Goal: Transaction & Acquisition: Purchase product/service

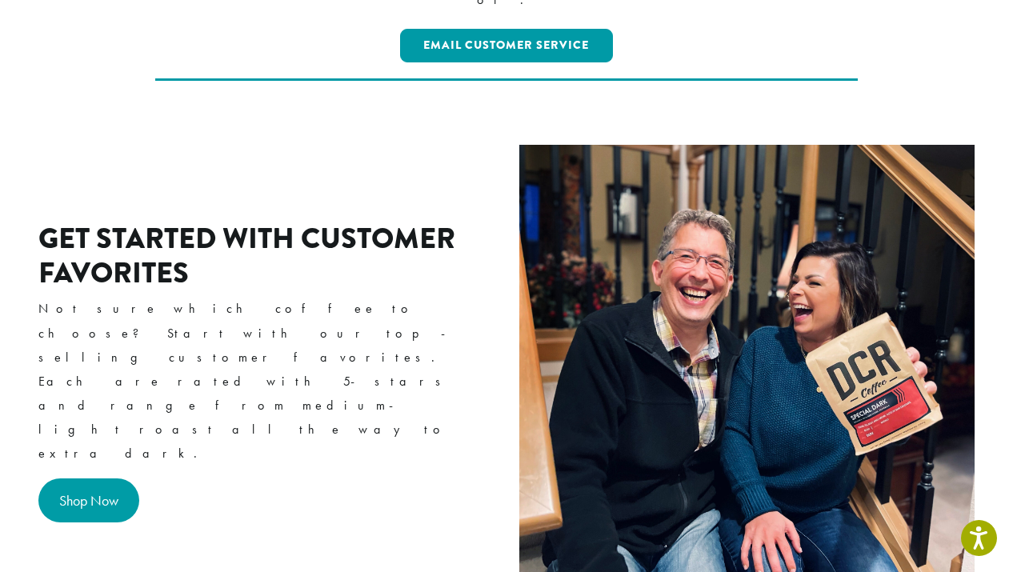
scroll to position [530, 0]
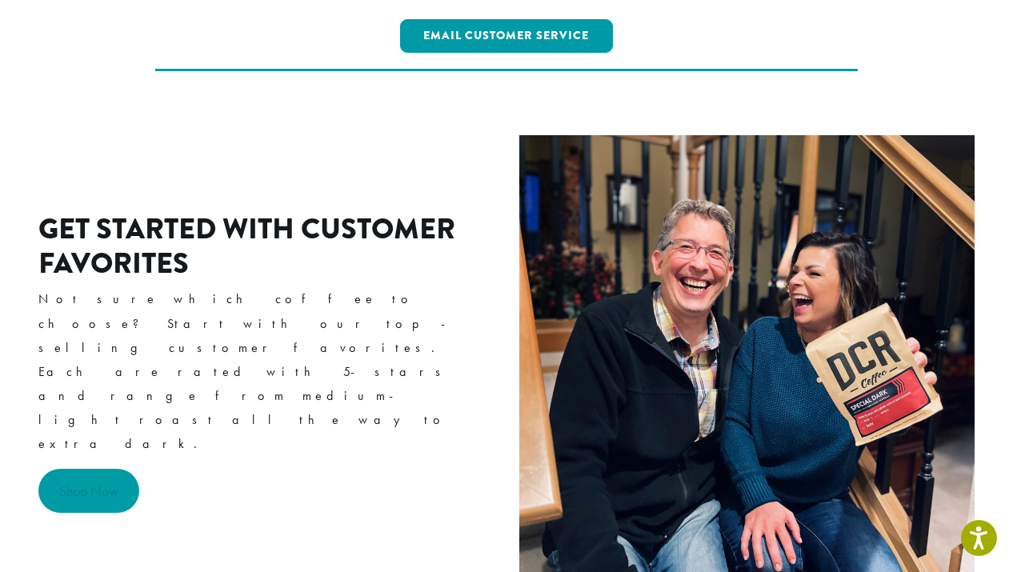
click at [98, 469] on link "Shop Now" at bounding box center [88, 491] width 101 height 44
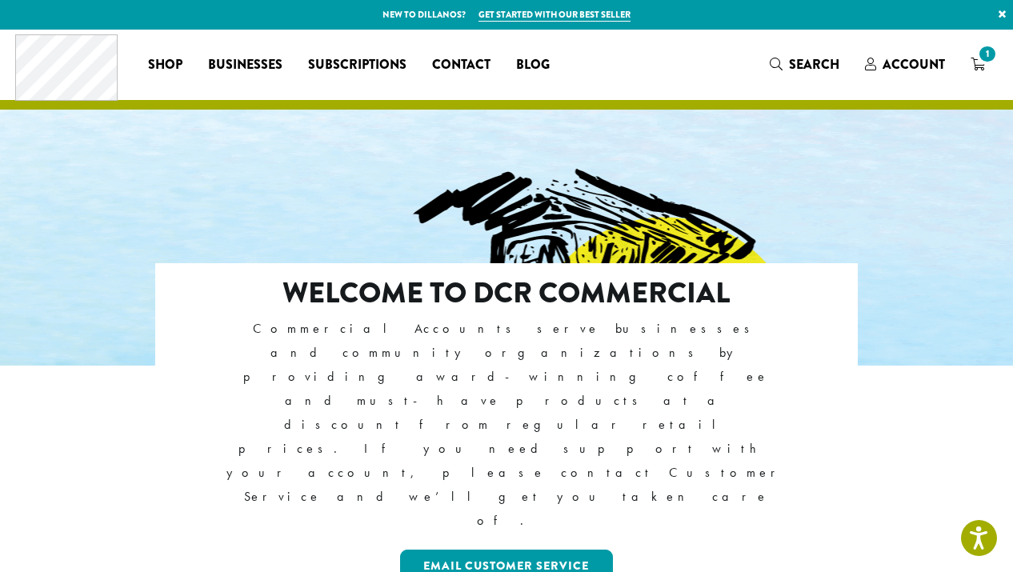
scroll to position [0, 0]
click at [916, 62] on span "Account" at bounding box center [913, 64] width 62 height 18
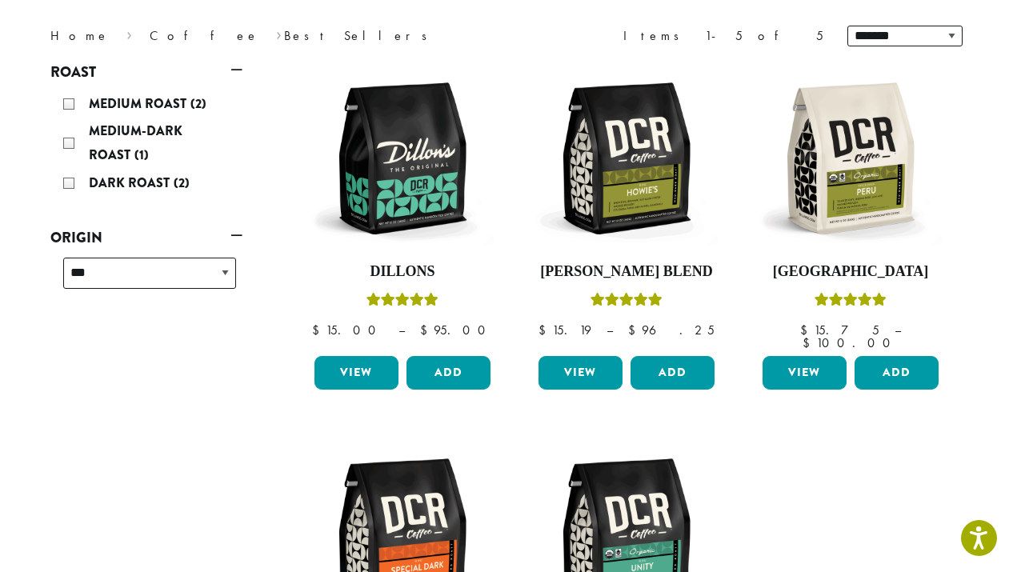
scroll to position [218, 0]
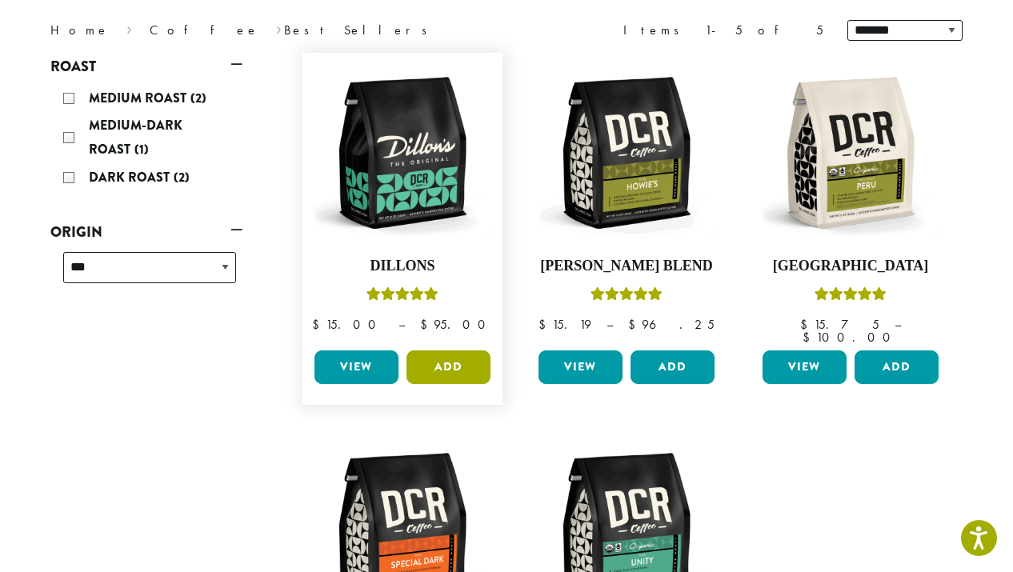
click at [450, 356] on button "Add" at bounding box center [448, 367] width 84 height 34
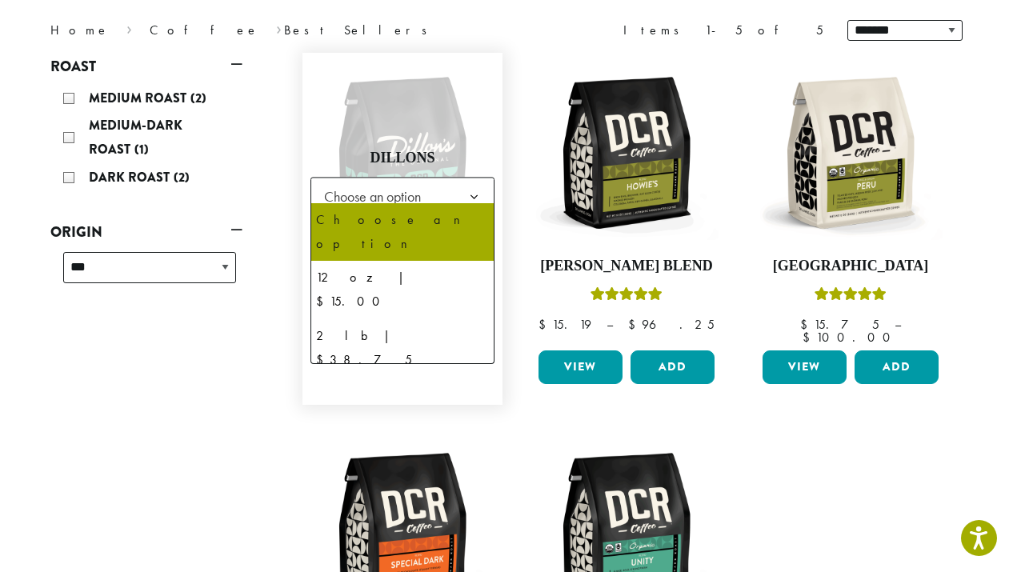
click at [476, 186] on b at bounding box center [473, 197] width 39 height 39
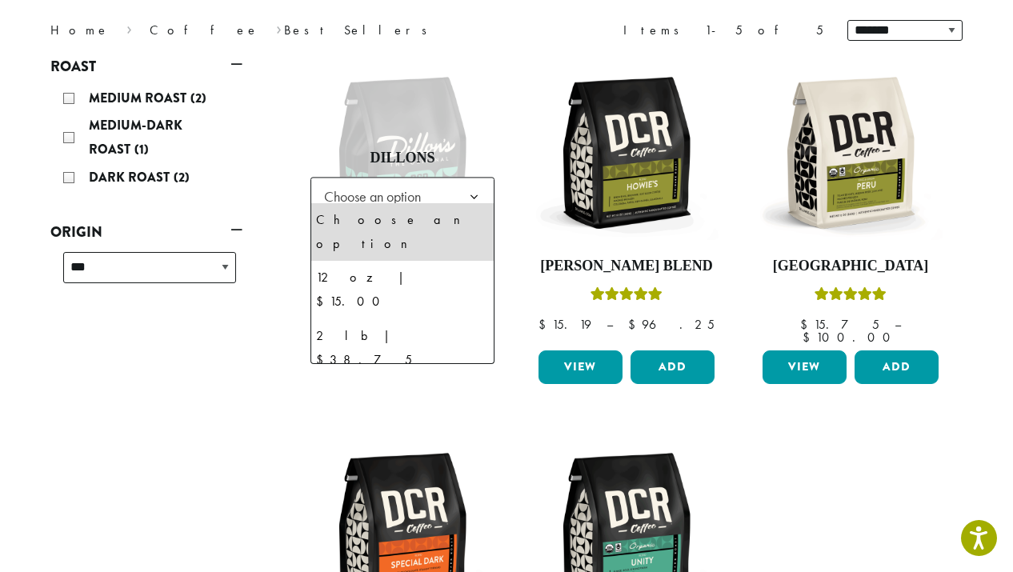
select select "**********"
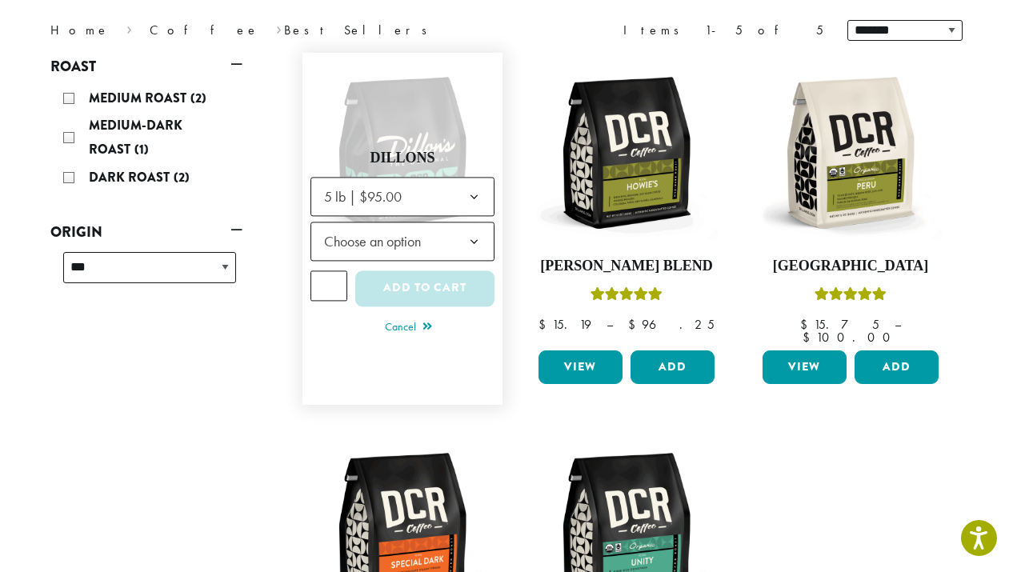
click at [471, 230] on b at bounding box center [473, 241] width 39 height 39
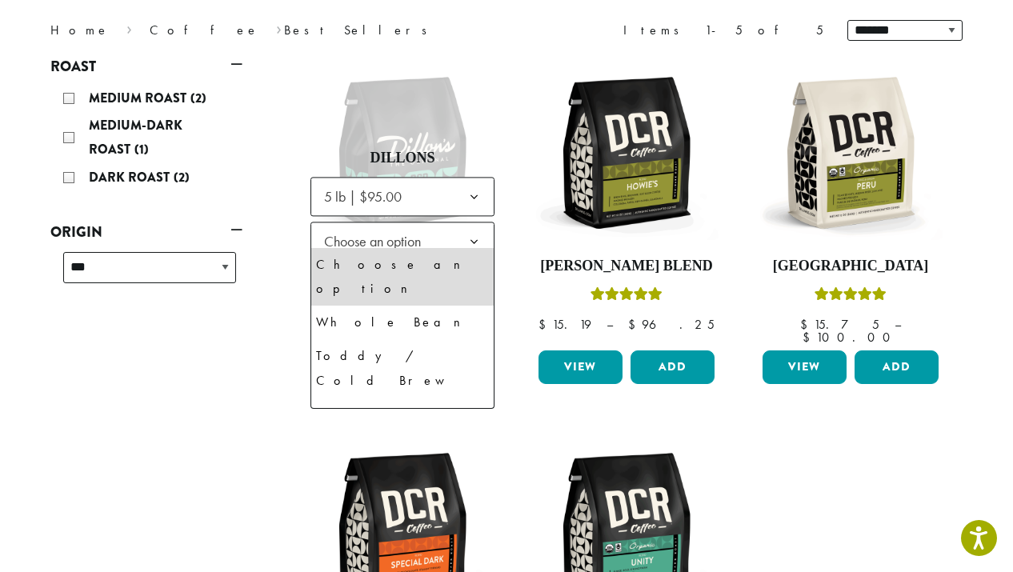
select select "**********"
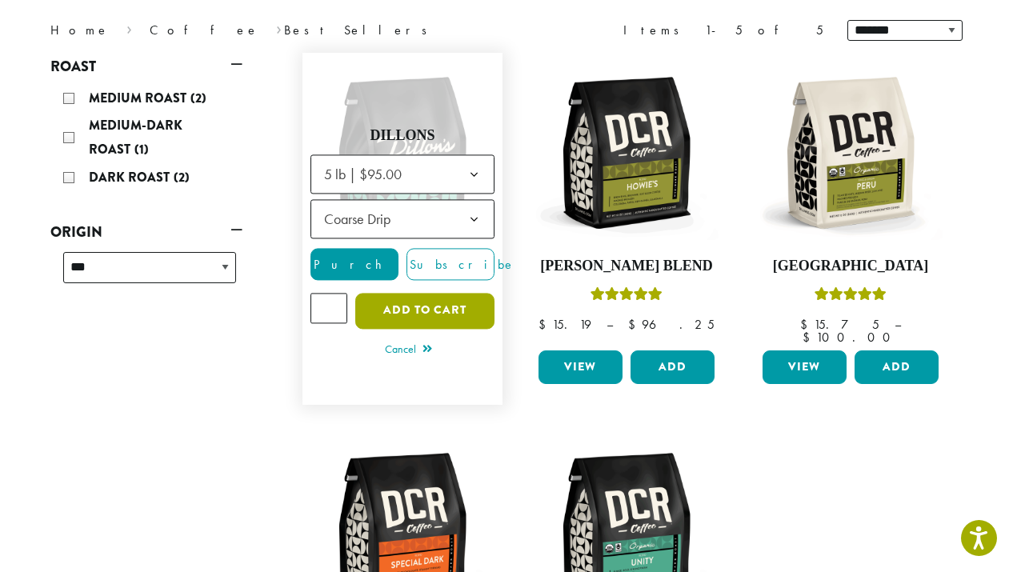
click at [416, 298] on button "Add to cart" at bounding box center [424, 311] width 139 height 36
click at [418, 310] on button "Add to cart" at bounding box center [424, 311] width 139 height 36
click at [426, 299] on button "Add to cart" at bounding box center [424, 311] width 139 height 36
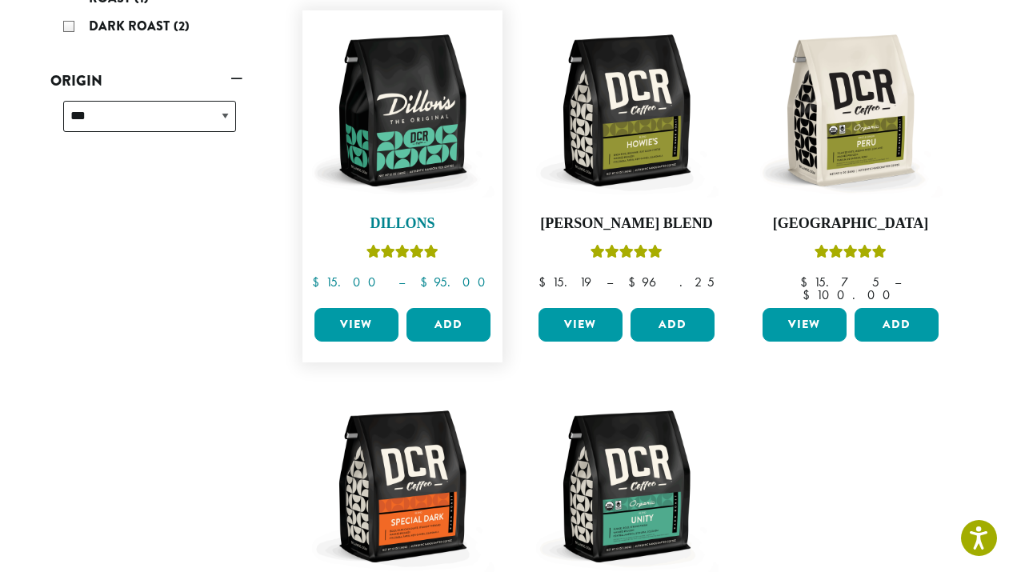
scroll to position [372, 0]
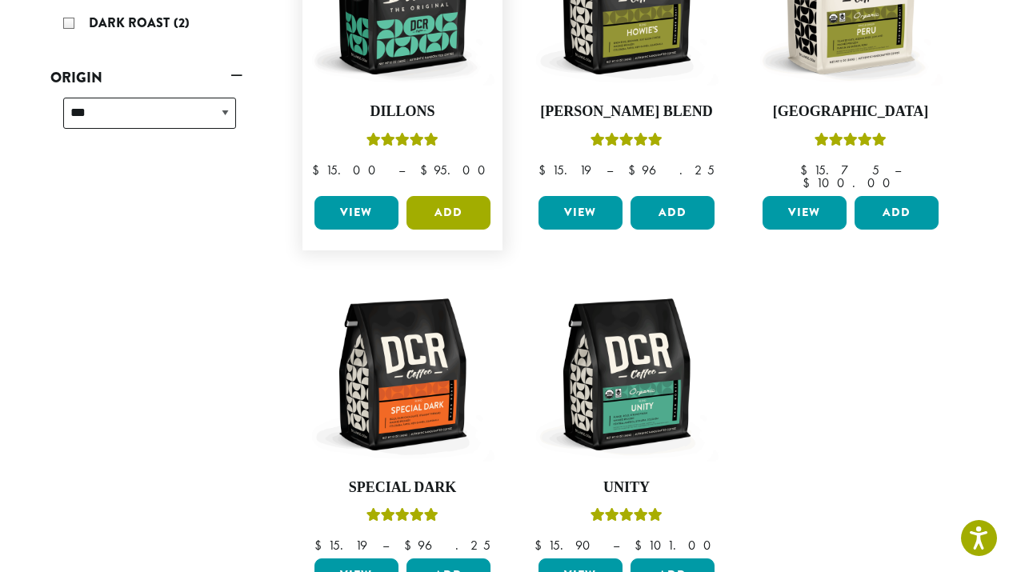
click at [453, 201] on button "Add" at bounding box center [448, 213] width 84 height 34
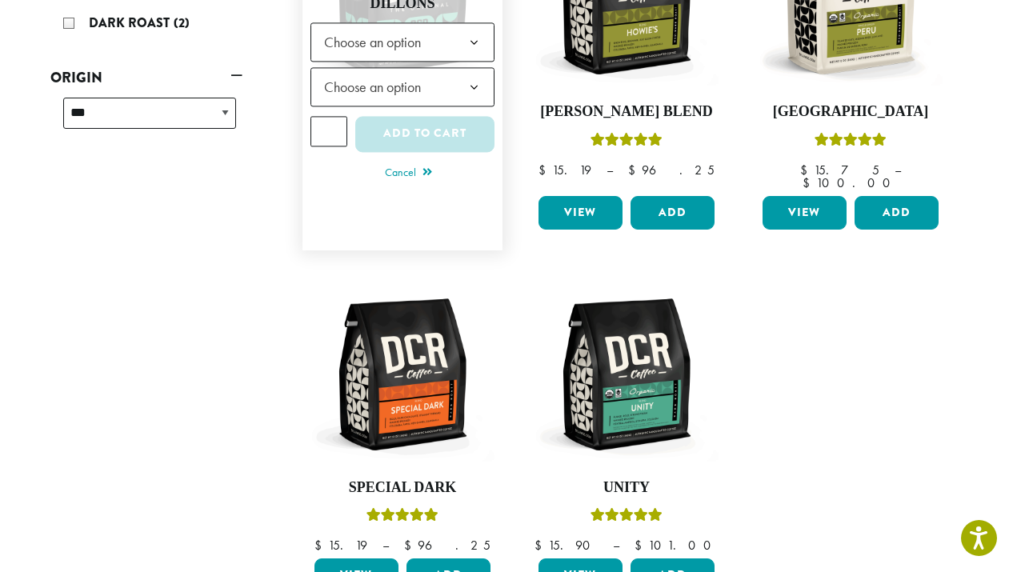
click at [474, 31] on b at bounding box center [473, 42] width 39 height 39
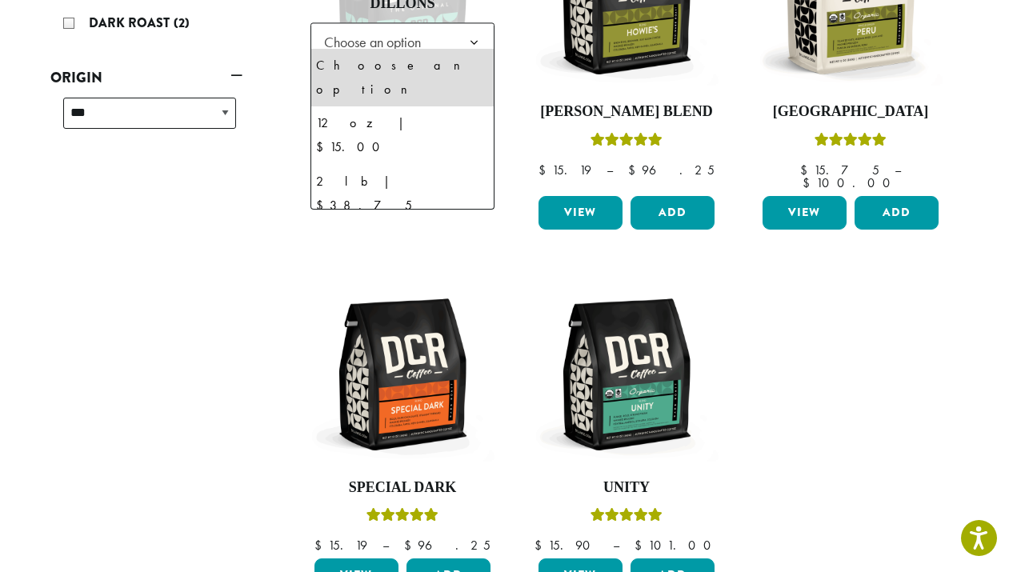
select select "**********"
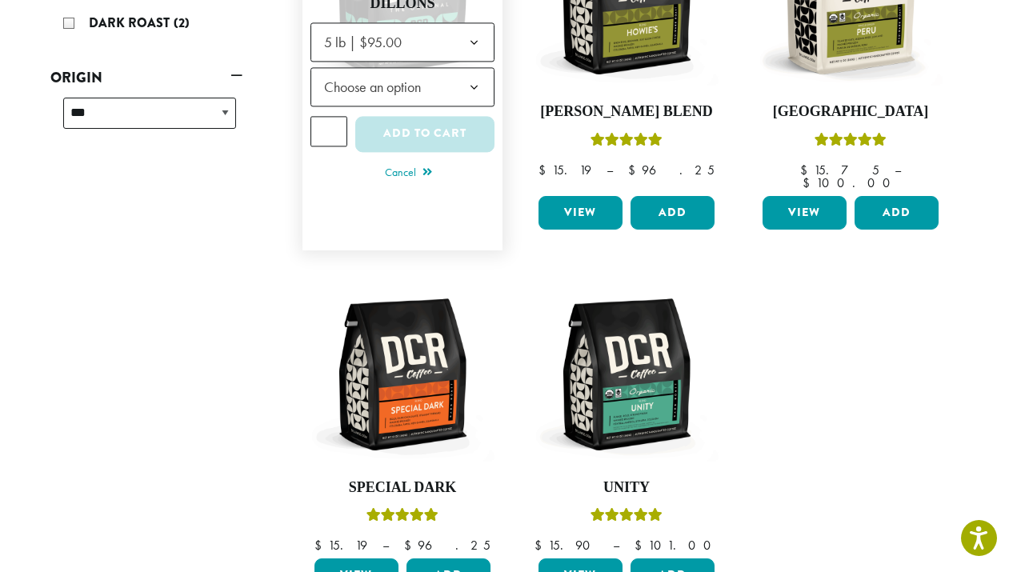
click at [470, 74] on b at bounding box center [473, 87] width 39 height 39
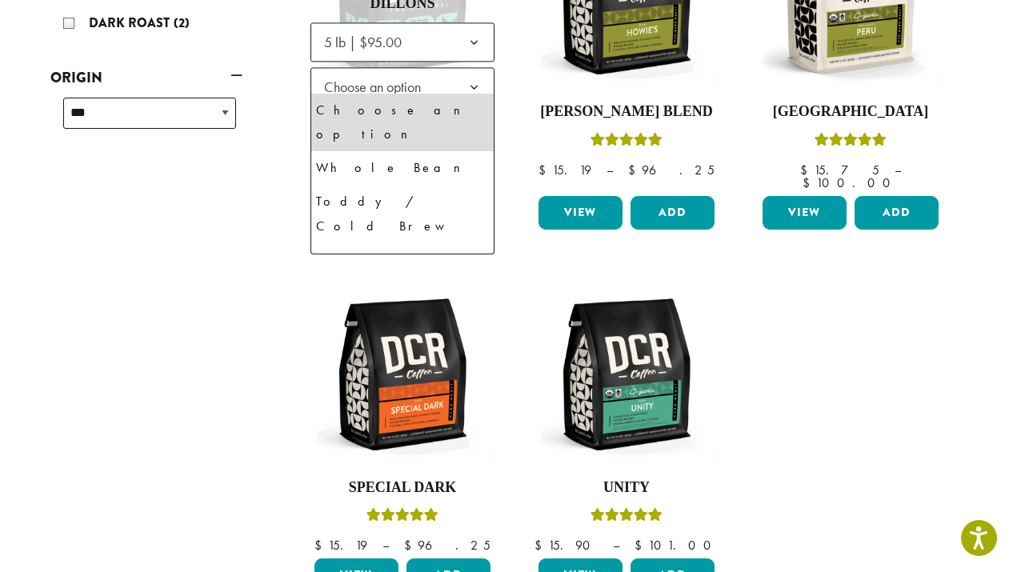
select select "**********"
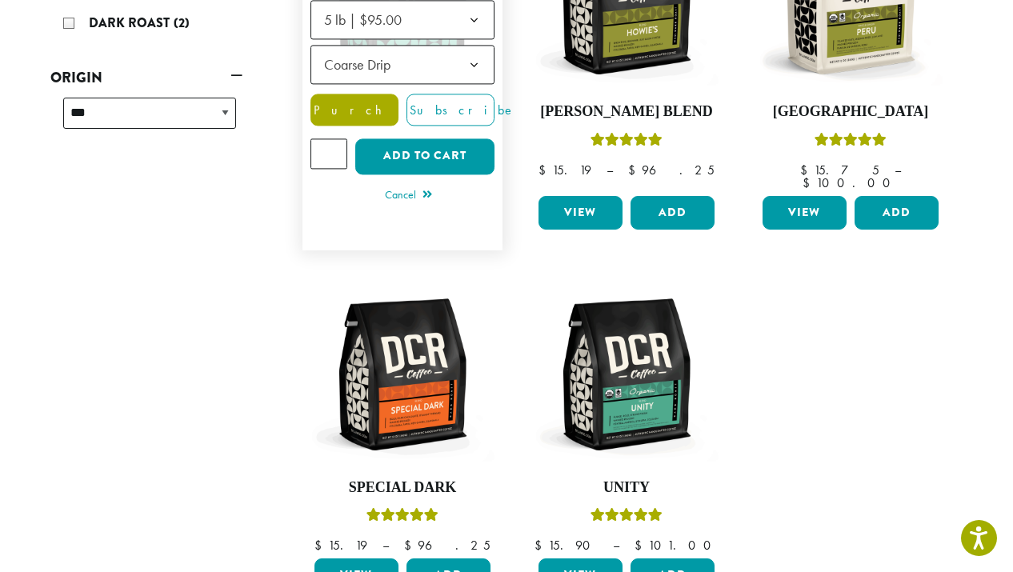
click at [366, 102] on span "Purchase" at bounding box center [378, 110] width 135 height 17
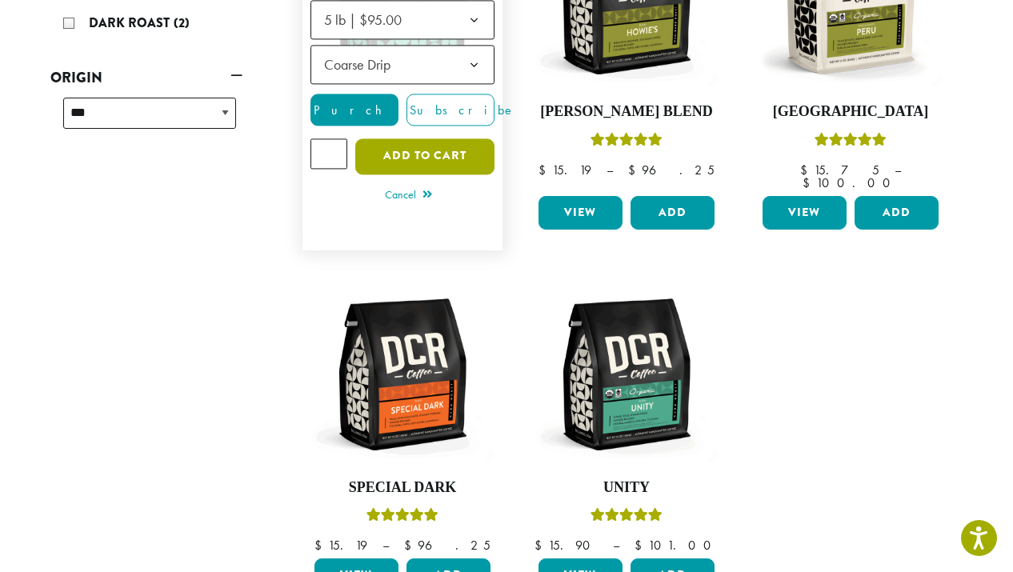
click at [417, 149] on button "Add to cart" at bounding box center [424, 156] width 139 height 36
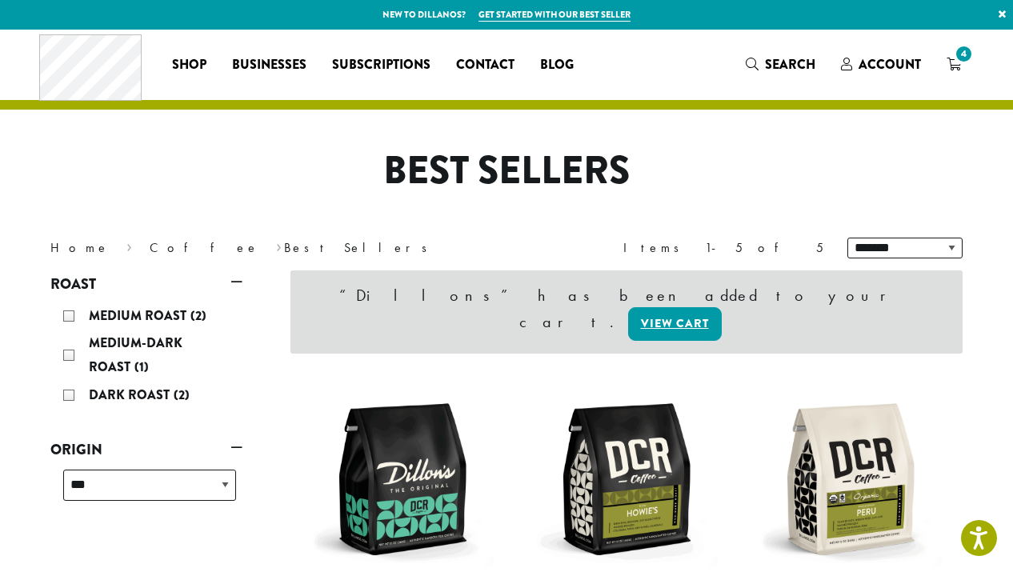
click at [957, 62] on span "4" at bounding box center [964, 54] width 22 height 22
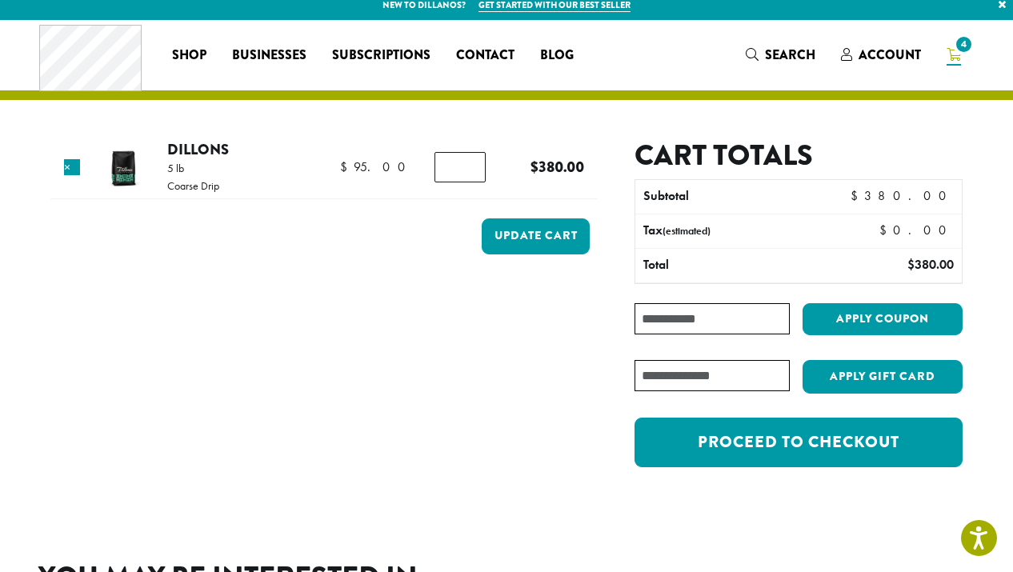
click at [470, 170] on input "*" at bounding box center [459, 167] width 51 height 30
type input "*"
click at [470, 170] on input "*" at bounding box center [459, 167] width 51 height 30
click at [540, 229] on button "Update cart" at bounding box center [536, 236] width 108 height 36
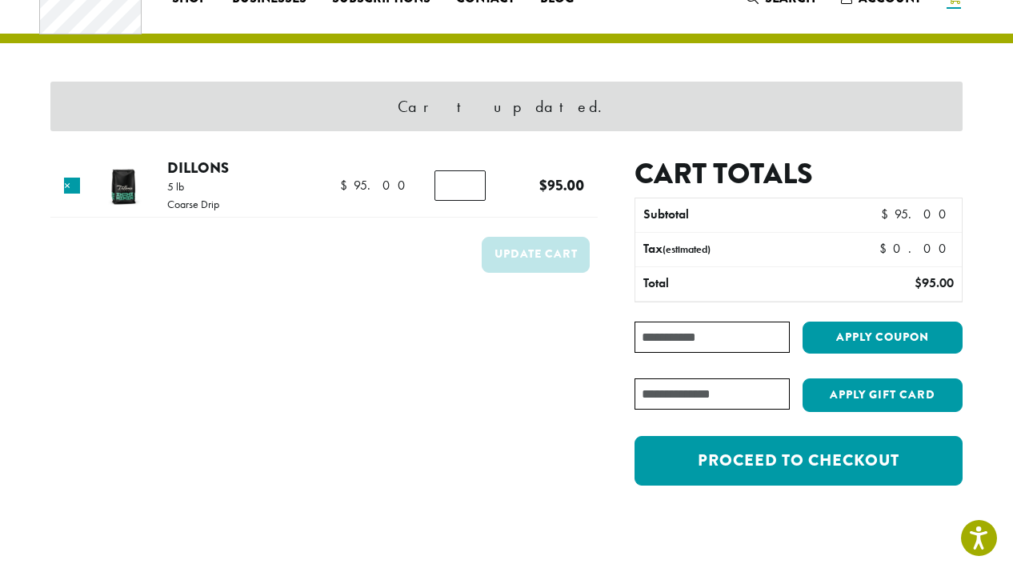
scroll to position [67, 0]
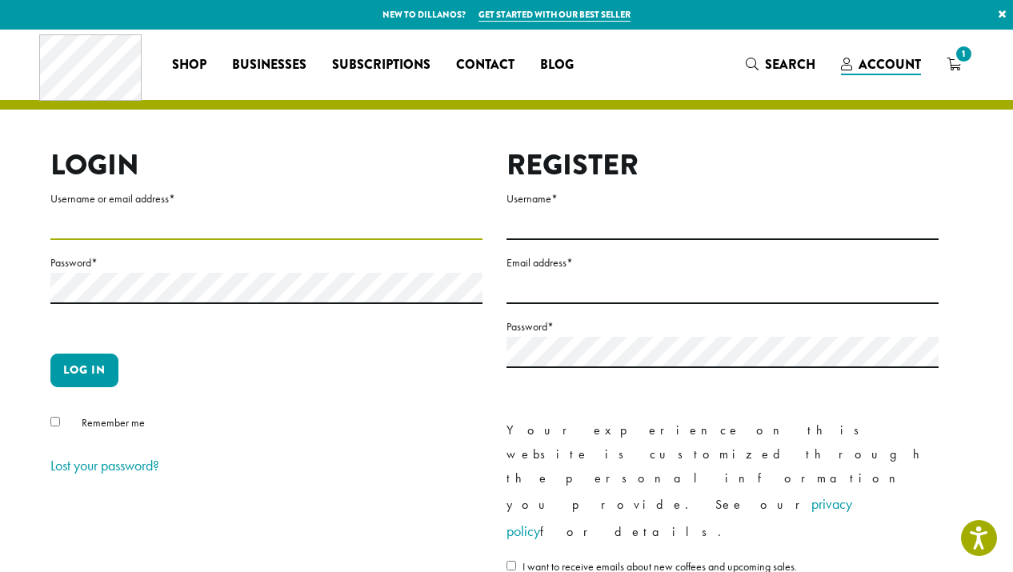
type input "**********"
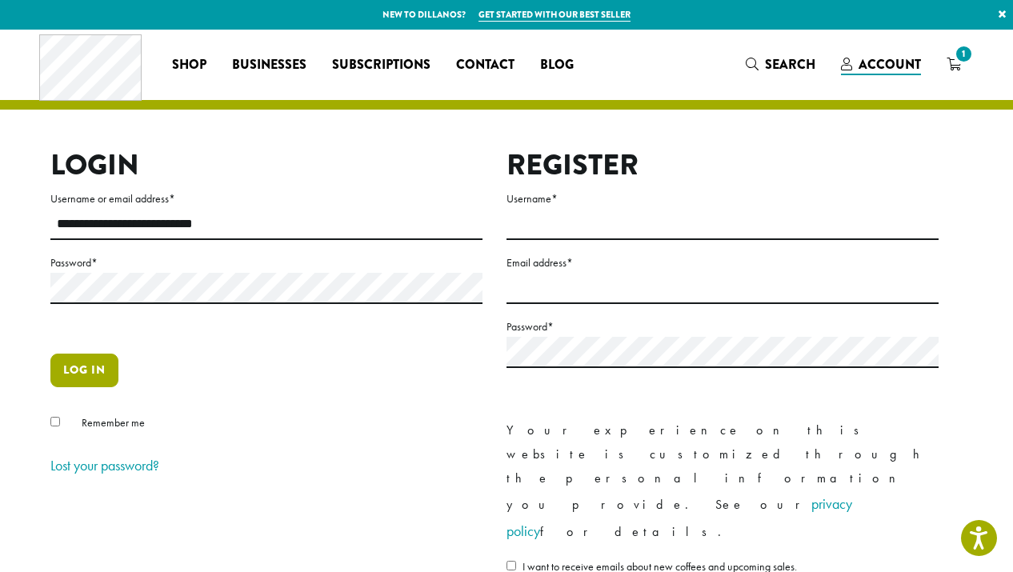
click at [78, 365] on button "Log in" at bounding box center [84, 371] width 68 height 34
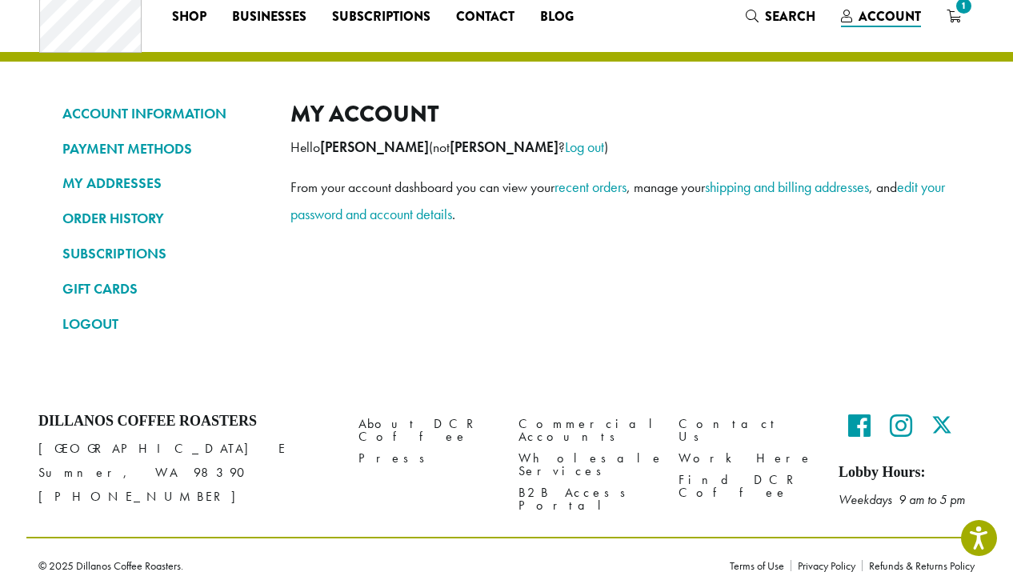
scroll to position [58, 0]
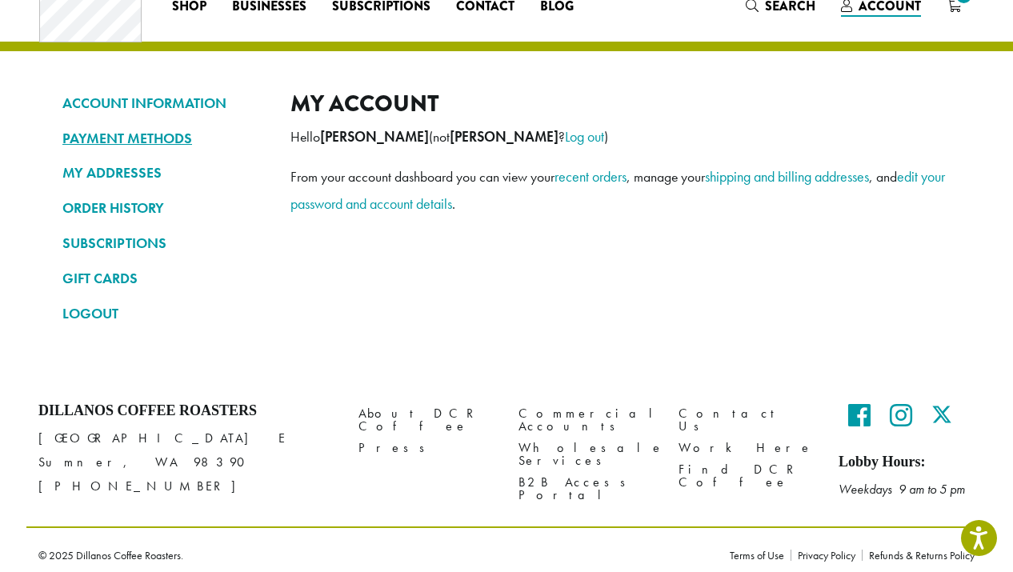
click at [134, 136] on link "PAYMENT METHODS" at bounding box center [164, 138] width 204 height 27
click at [134, 139] on link "PAYMENT METHODS" at bounding box center [164, 138] width 204 height 27
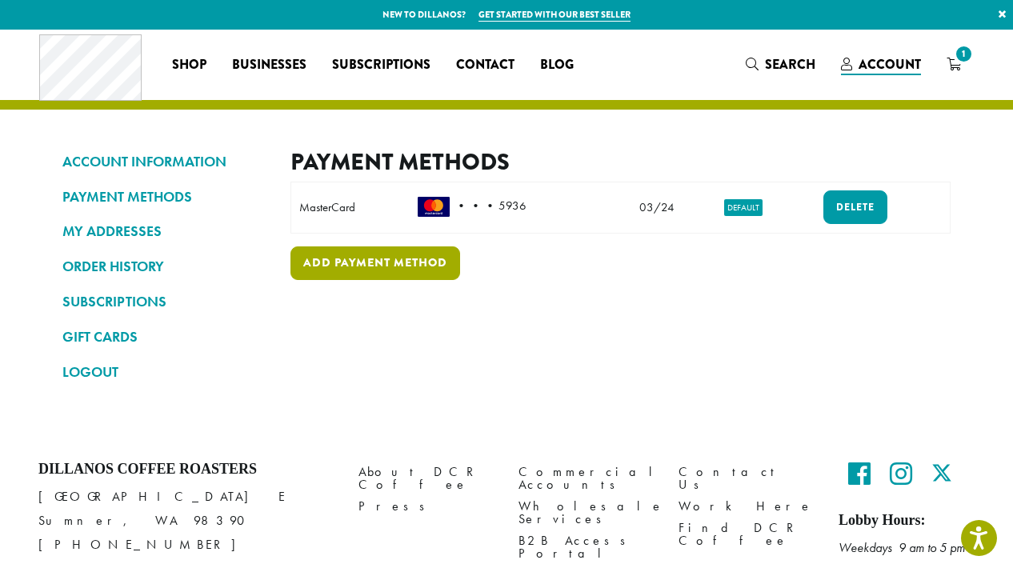
click at [402, 258] on link "Add payment method" at bounding box center [375, 263] width 170 height 34
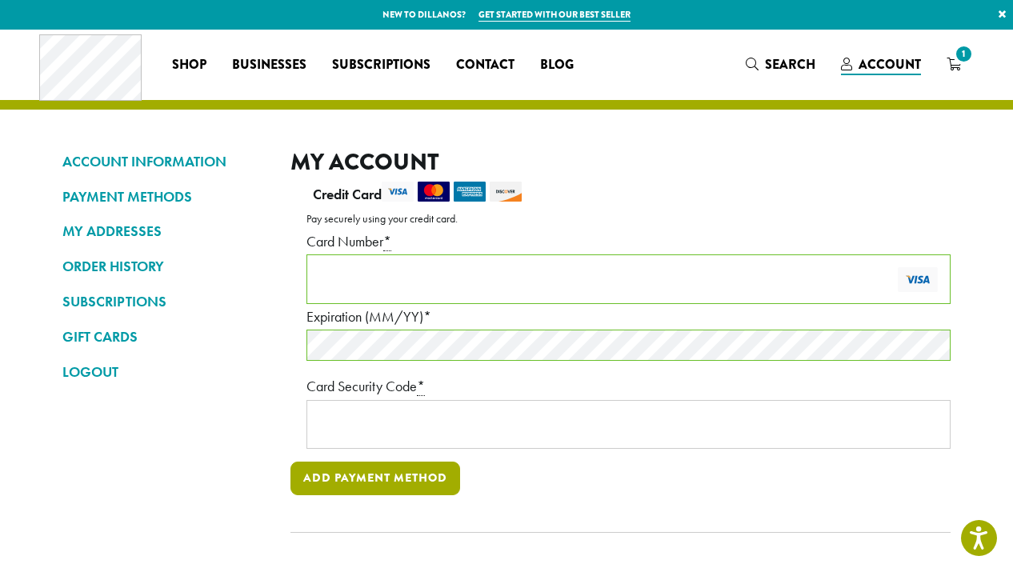
click at [358, 474] on button "Add payment method" at bounding box center [375, 479] width 170 height 34
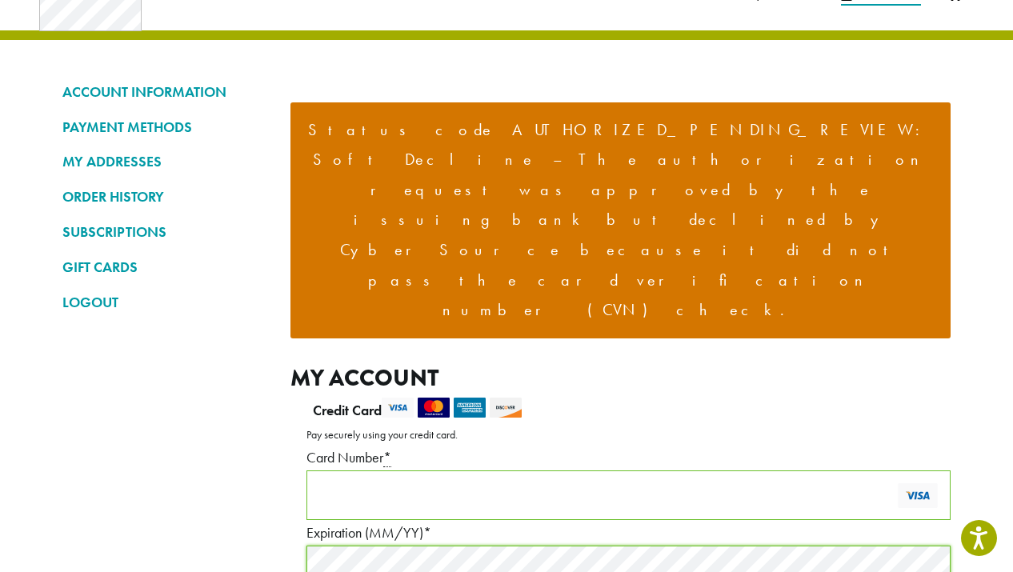
scroll to position [72, 0]
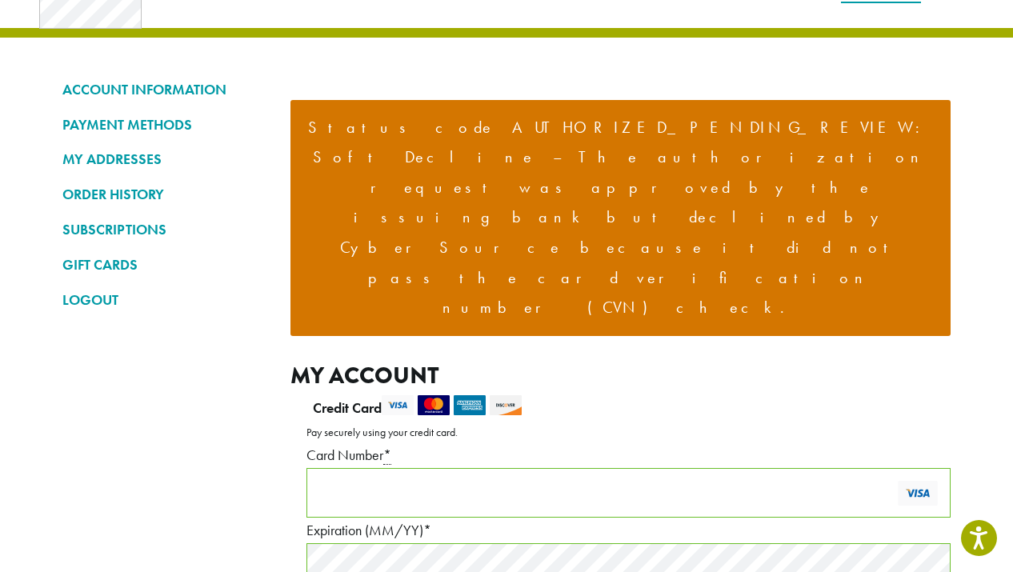
click at [597, 541] on div "Credit Card Pay securely using your credit card. Payment Info Card Number * Exp…" at bounding box center [620, 558] width 660 height 326
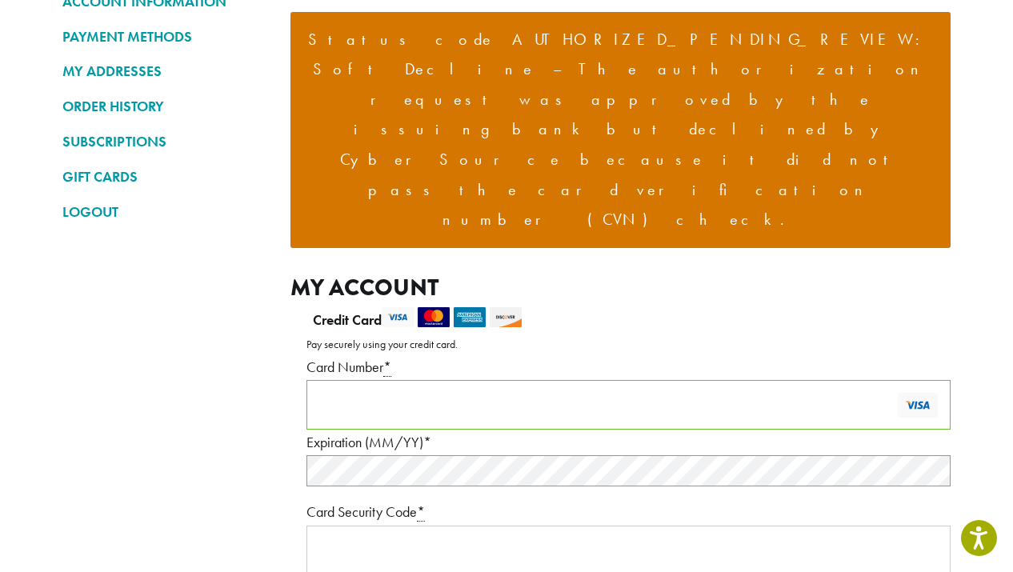
scroll to position [162, 0]
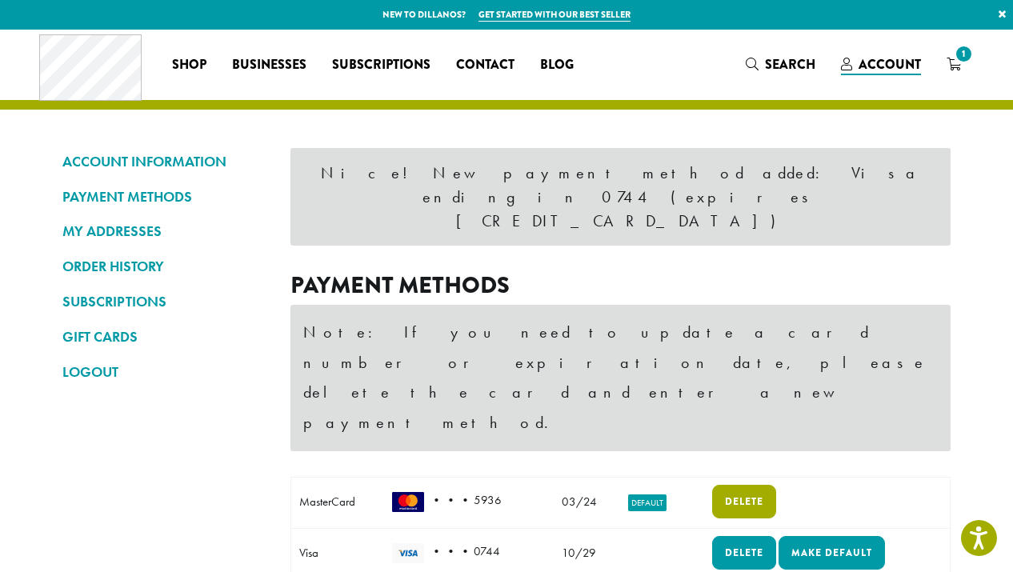
click at [742, 485] on link "Delete" at bounding box center [744, 502] width 64 height 34
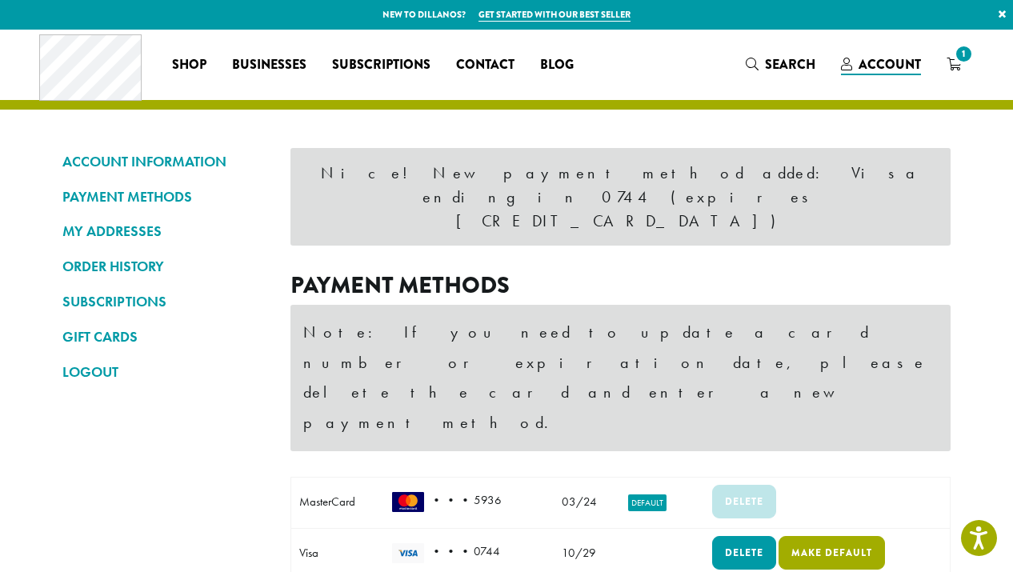
click at [823, 536] on link "Make default" at bounding box center [831, 553] width 106 height 34
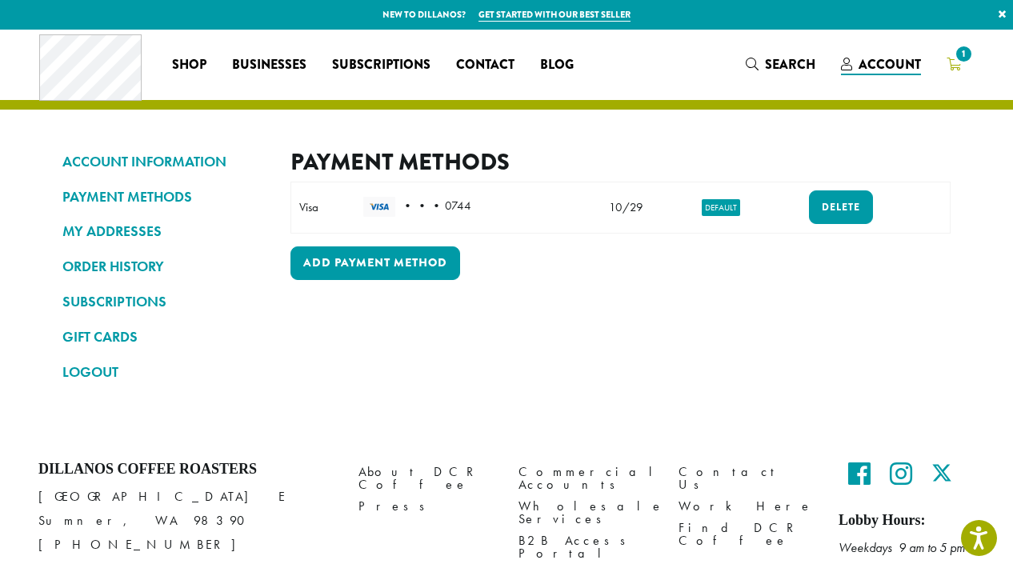
click at [955, 61] on span "1" at bounding box center [964, 54] width 22 height 22
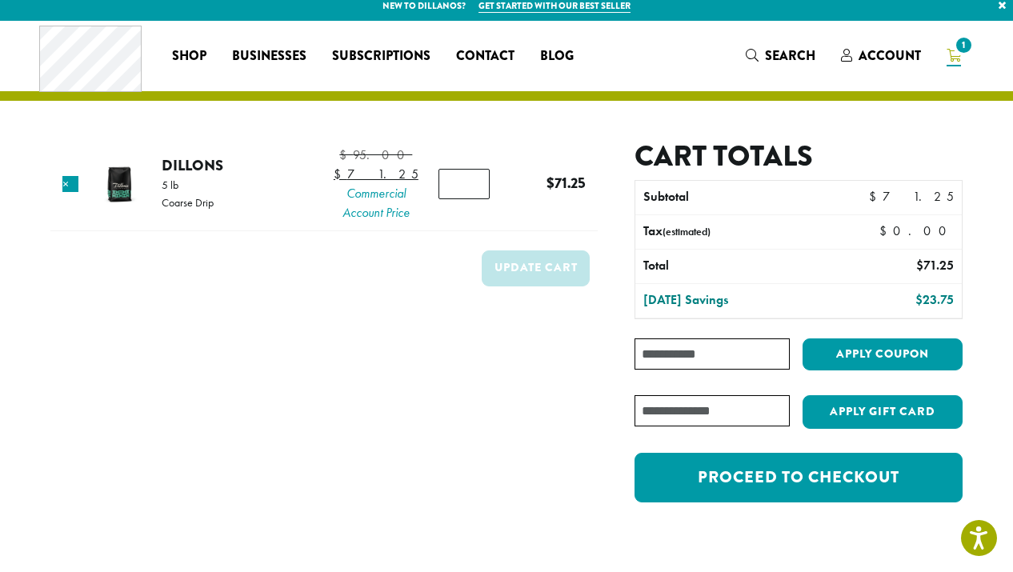
scroll to position [3, 0]
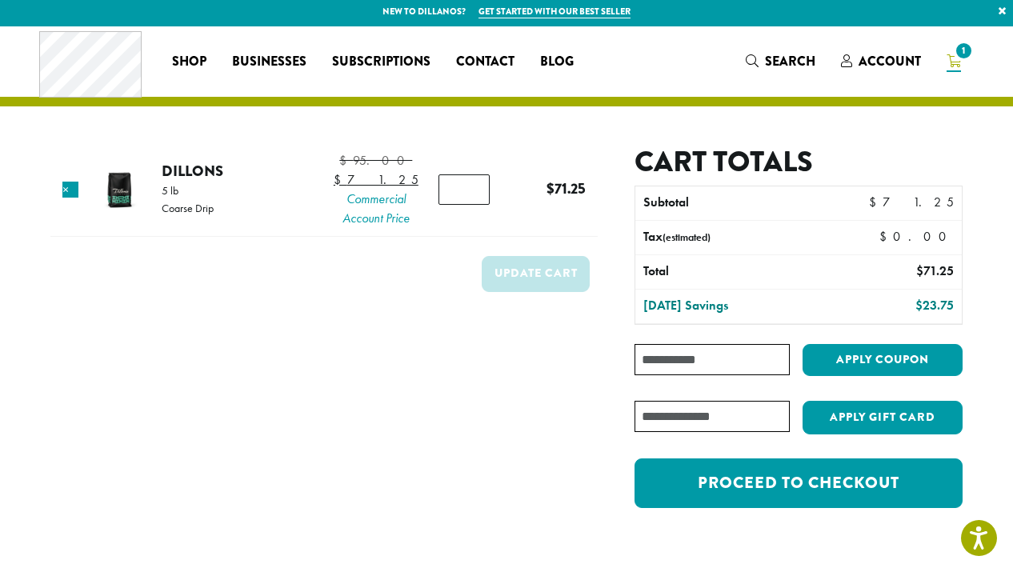
click at [962, 50] on span "1" at bounding box center [964, 51] width 22 height 22
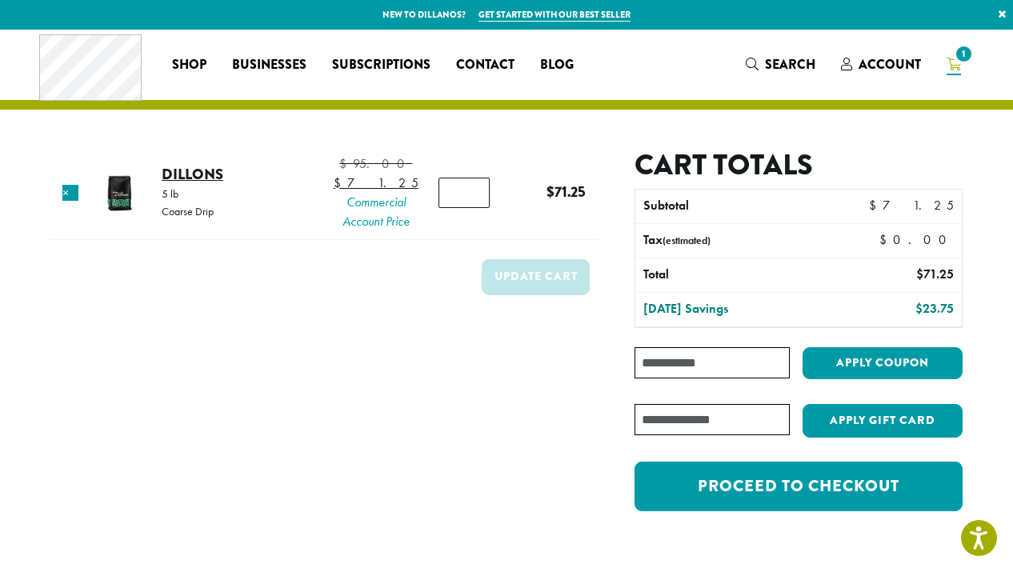
click at [198, 182] on link "Dillons" at bounding box center [193, 174] width 62 height 22
click at [198, 185] on link "Dillons" at bounding box center [193, 174] width 62 height 22
